Goal: Transaction & Acquisition: Book appointment/travel/reservation

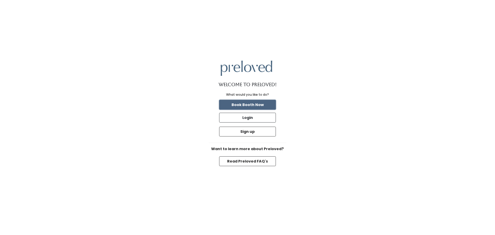
click at [261, 100] on button "Book Booth Now" at bounding box center [247, 105] width 57 height 10
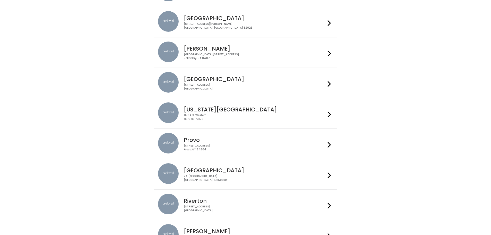
scroll to position [76, 0]
click at [239, 137] on h4 "Provo" at bounding box center [255, 139] width 142 height 6
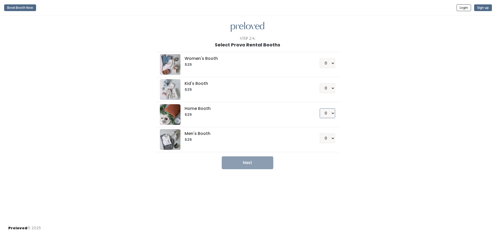
click at [332, 111] on select "0 1 2 3 4" at bounding box center [327, 113] width 15 height 10
select select "1"
click at [320, 108] on select "0 1 2 3 4" at bounding box center [327, 113] width 15 height 10
click at [261, 161] on button "Next" at bounding box center [248, 162] width 52 height 13
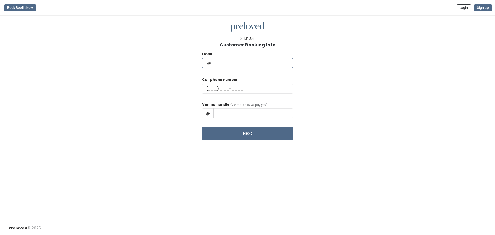
click at [244, 67] on input "text" at bounding box center [247, 63] width 91 height 10
type input "[EMAIL_ADDRESS][DOMAIN_NAME]"
type input "[PHONE_NUMBER]"
type input "Liesel Allen"
click at [239, 112] on input "Liesel Allen" at bounding box center [252, 113] width 79 height 10
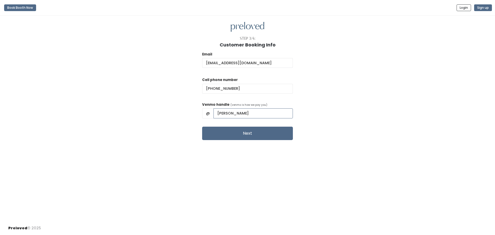
click at [239, 112] on input "Liesel Allen" at bounding box center [252, 113] width 79 height 10
type input "LieselAllen"
click at [251, 137] on button "Next" at bounding box center [247, 133] width 91 height 13
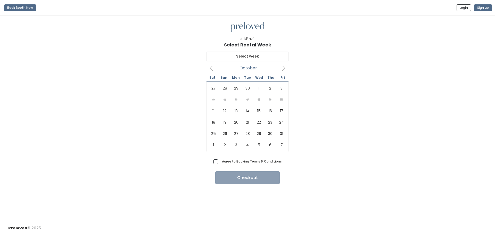
click at [283, 69] on icon at bounding box center [284, 68] width 6 height 6
type input "October 11 to October 17"
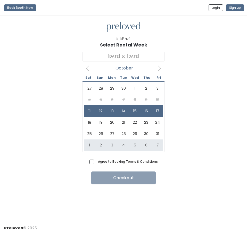
click at [96, 163] on span "Agree to Booking Terms & Conditions" at bounding box center [127, 161] width 62 height 5
click at [96, 162] on input "Agree to Booking Terms & Conditions" at bounding box center [97, 160] width 3 height 3
checkbox input "true"
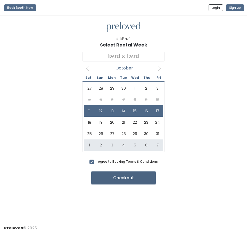
click at [109, 174] on button "Checkout" at bounding box center [123, 177] width 64 height 13
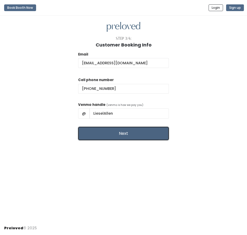
click at [117, 136] on button "Next" at bounding box center [123, 133] width 91 height 13
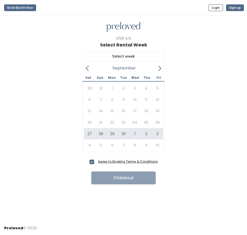
click at [156, 67] on span at bounding box center [160, 68] width 10 height 8
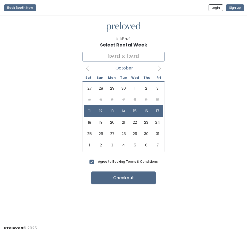
type input "[DATE] to [DATE]"
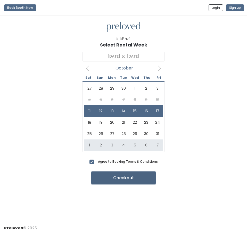
click at [122, 178] on button "Checkout" at bounding box center [123, 177] width 64 height 13
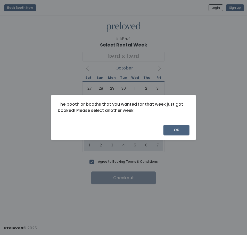
click at [170, 130] on button "OK" at bounding box center [176, 130] width 26 height 10
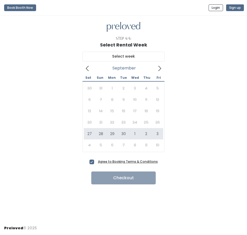
click at [161, 70] on icon at bounding box center [160, 68] width 6 height 6
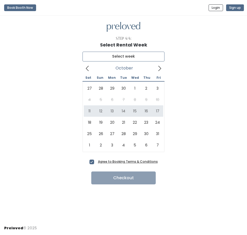
type input "[DATE] to [DATE]"
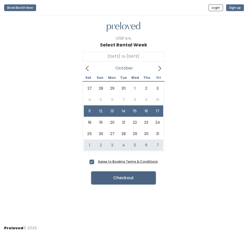
click at [118, 175] on button "Checkout" at bounding box center [123, 177] width 64 height 13
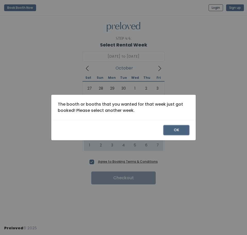
click at [173, 127] on button "OK" at bounding box center [176, 130] width 26 height 10
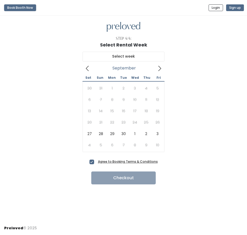
click at [15, 8] on button "Book Booth Now" at bounding box center [20, 7] width 32 height 7
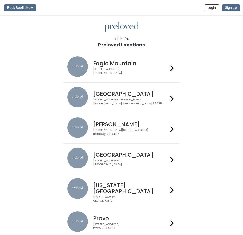
scroll to position [64, 0]
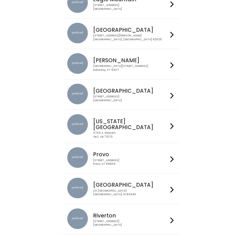
click at [105, 158] on div "[STREET_ADDRESS]" at bounding box center [130, 161] width 75 height 7
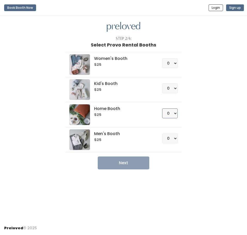
click at [175, 115] on select "0 1 2 3 4" at bounding box center [169, 113] width 15 height 10
select select "1"
click at [162, 108] on select "0 1 2 3 4" at bounding box center [169, 113] width 15 height 10
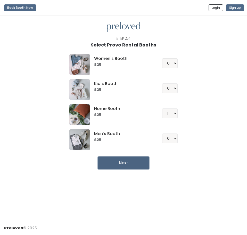
click at [134, 162] on button "Next" at bounding box center [124, 162] width 52 height 13
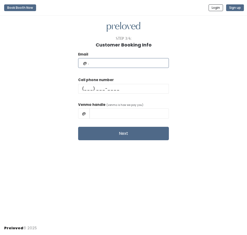
click at [123, 62] on input "text" at bounding box center [123, 63] width 91 height 10
type input "[EMAIL_ADDRESS][DOMAIN_NAME]"
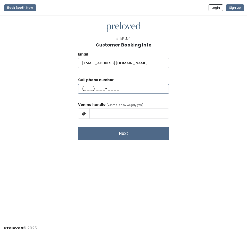
type input "[PHONE_NUMBER]"
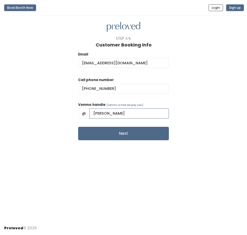
click at [117, 115] on input "[PERSON_NAME]" at bounding box center [128, 113] width 79 height 10
type input "LieselAllen"
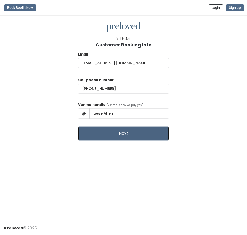
click at [111, 133] on button "Next" at bounding box center [123, 133] width 91 height 13
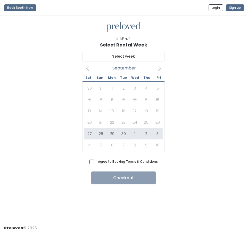
click at [157, 70] on icon at bounding box center [160, 68] width 6 height 6
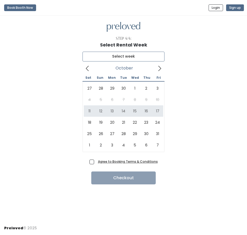
type input "[DATE] to [DATE]"
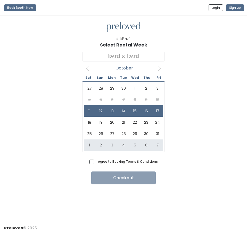
click at [96, 162] on span "Agree to Booking Terms & Conditions" at bounding box center [127, 161] width 62 height 5
click at [96, 162] on input "Agree to Booking Terms & Conditions" at bounding box center [97, 160] width 3 height 3
checkbox input "true"
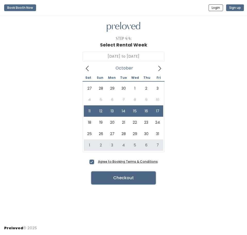
click at [105, 177] on button "Checkout" at bounding box center [123, 177] width 64 height 13
